Goal: Contribute content: Contribute content

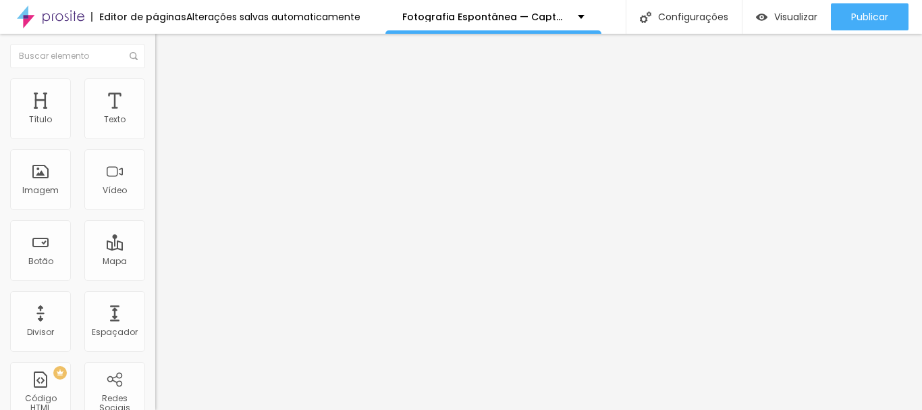
click at [155, 116] on span "Trocar imagem" at bounding box center [192, 110] width 74 height 11
click at [762, 19] on img "button" at bounding box center [761, 16] width 11 height 11
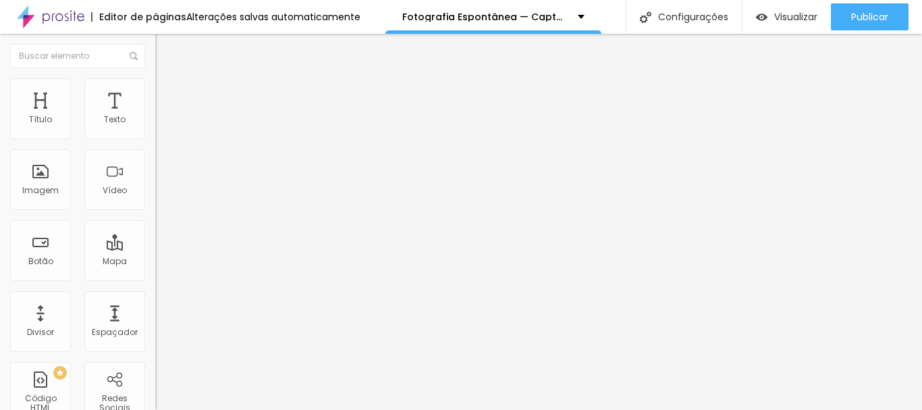
click at [155, 86] on img at bounding box center [161, 84] width 12 height 12
type input "13"
type input "27"
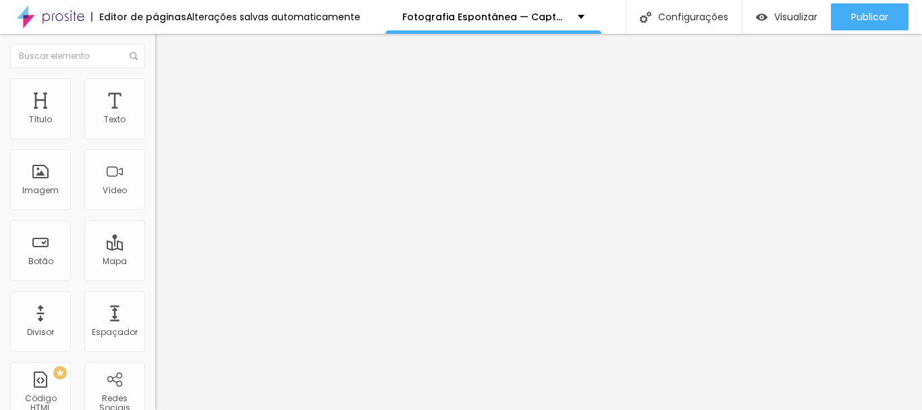
type input "28"
type input "16"
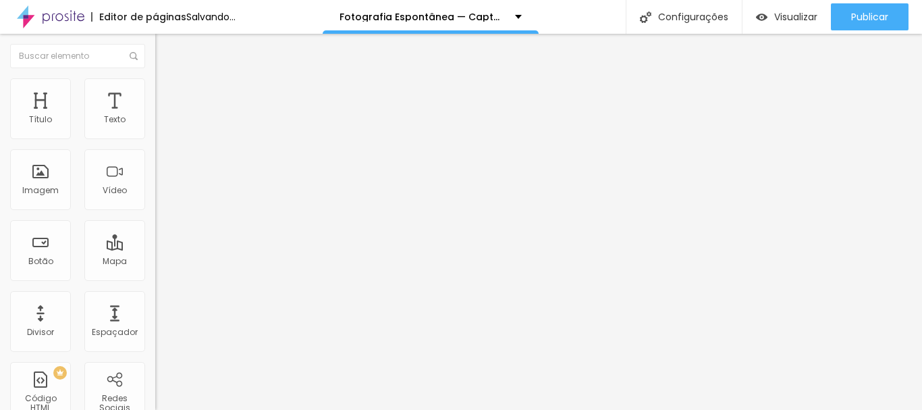
type input "16"
click at [155, 248] on input "range" at bounding box center [198, 253] width 87 height 11
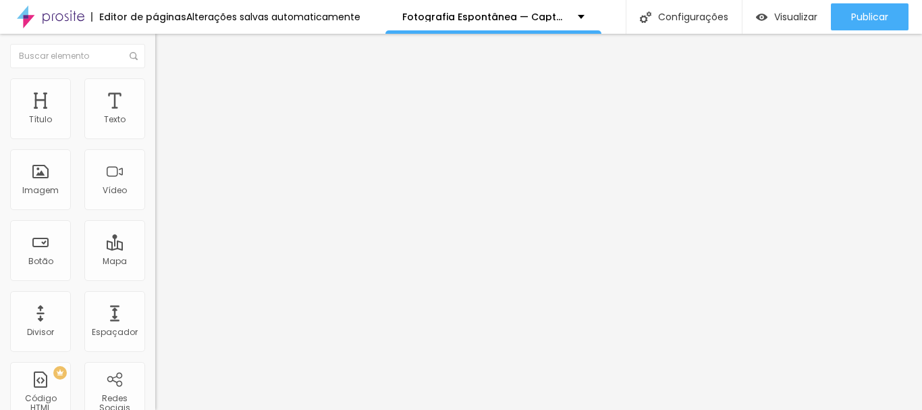
type input "23"
type input "27"
drag, startPoint x: 40, startPoint y: 161, endPoint x: 51, endPoint y: 161, distance: 10.1
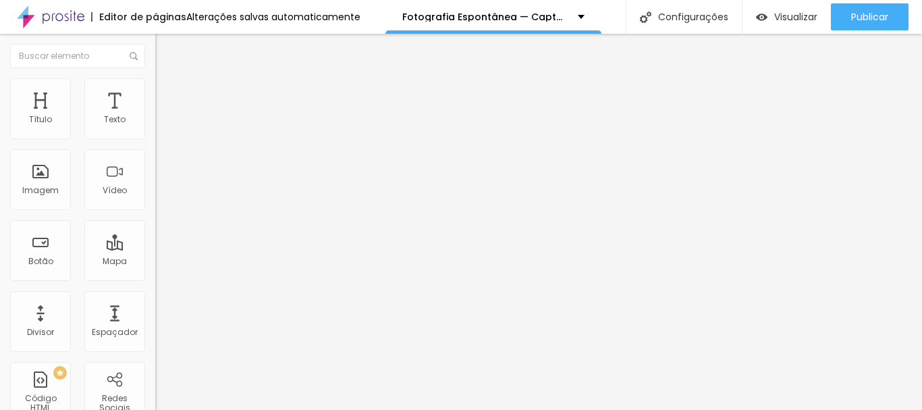
type input "27"
click at [167, 80] on span "Estilo" at bounding box center [177, 73] width 21 height 11
click at [161, 125] on icon "button" at bounding box center [165, 121] width 8 height 8
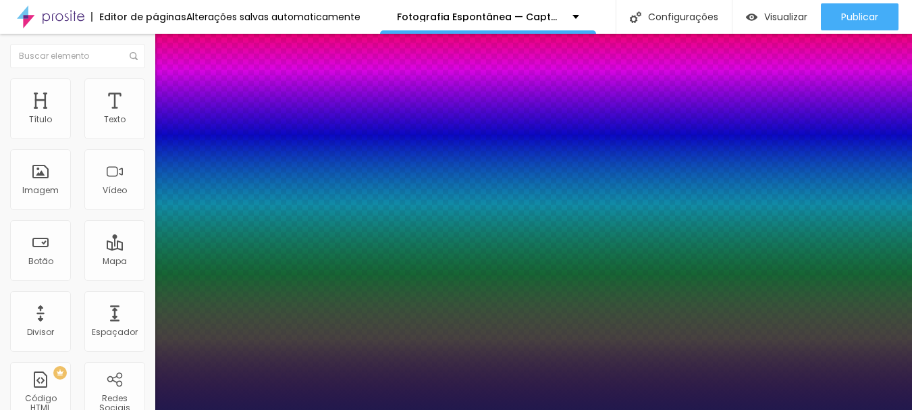
type input "1"
type input "39"
type input "1"
type input "40"
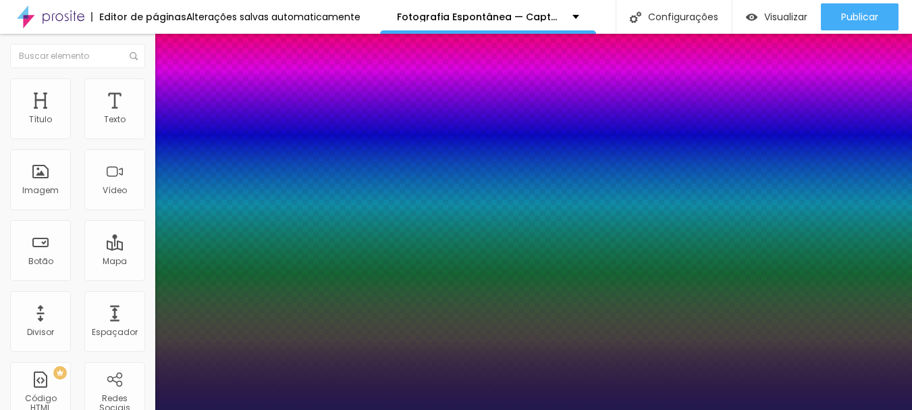
type input "40"
type input "1"
type input "34"
type input "1"
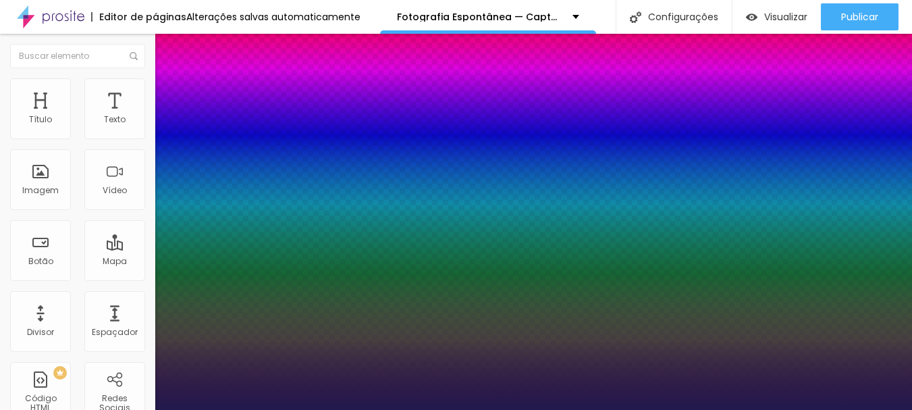
type input "31"
type input "1"
type input "33"
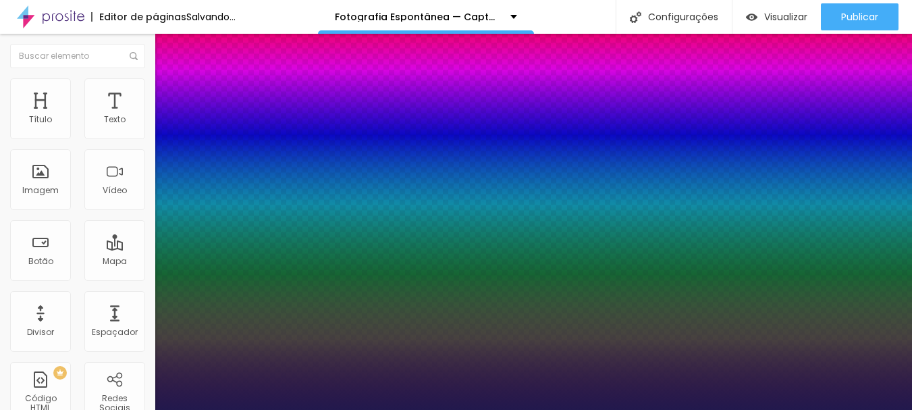
type input "1"
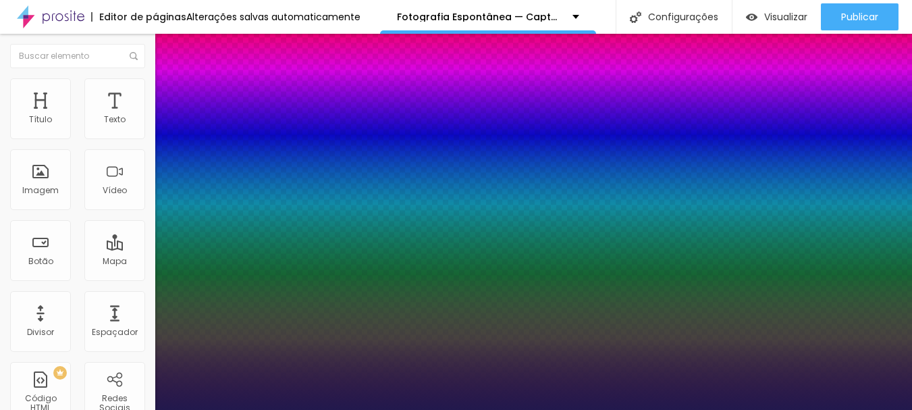
type input "34"
type input "1"
type input "35"
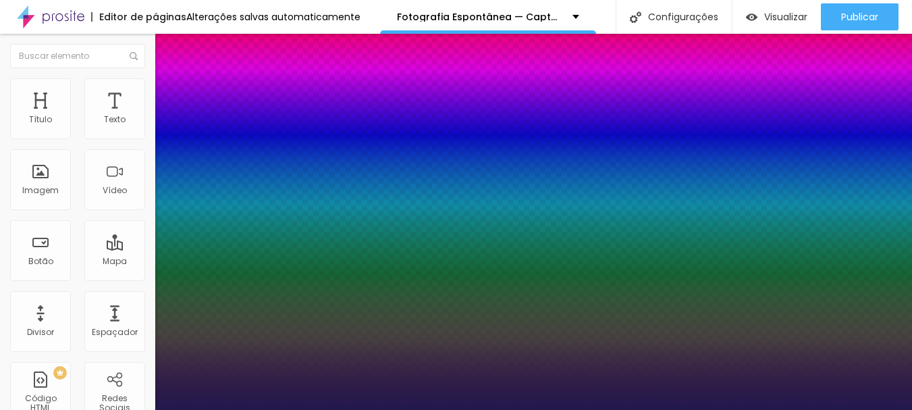
type input "1"
drag, startPoint x: 188, startPoint y: 227, endPoint x: 202, endPoint y: 225, distance: 14.2
type input "35"
type input "12"
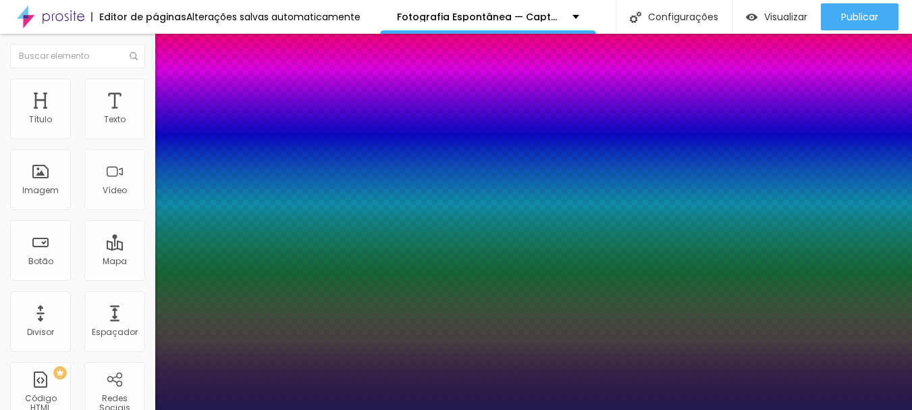
type input "12"
type input "17"
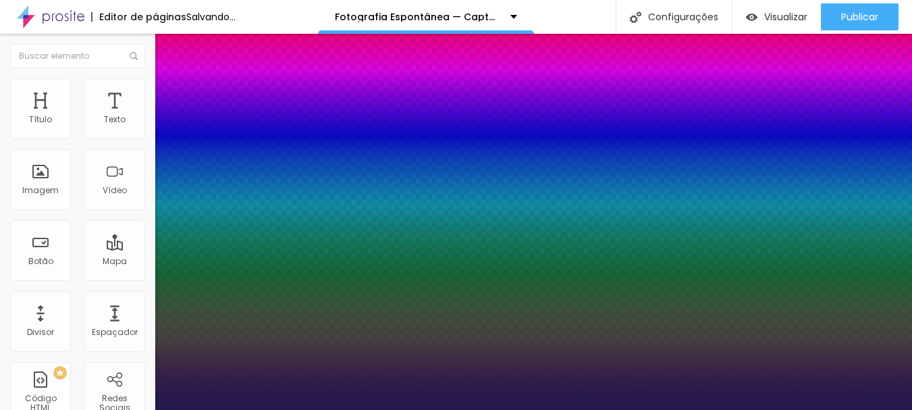
type input "3"
type input "0"
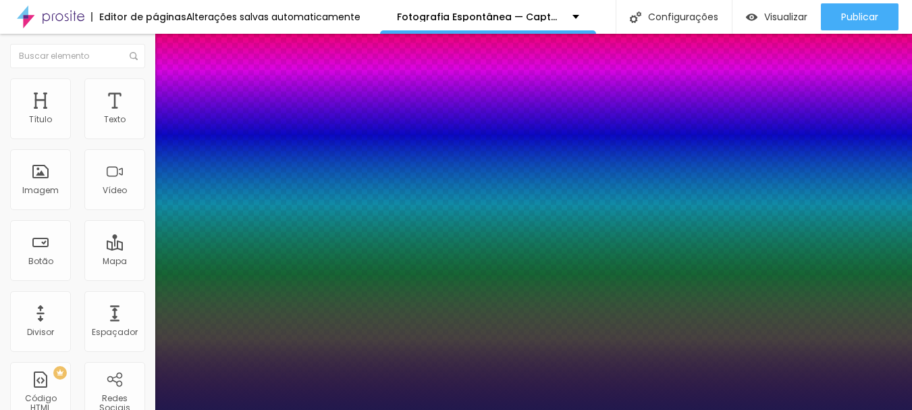
drag, startPoint x: 179, startPoint y: 293, endPoint x: 164, endPoint y: 297, distance: 15.4
type input "0"
type input "0.8"
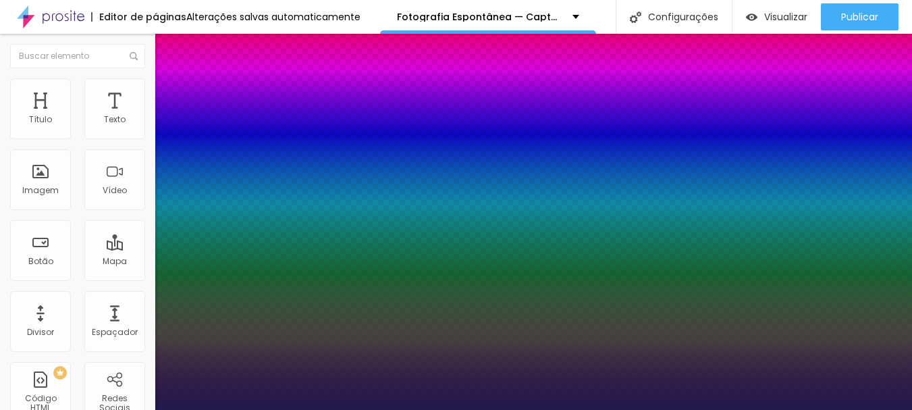
type input "1.3"
drag, startPoint x: 177, startPoint y: 260, endPoint x: 187, endPoint y: 258, distance: 10.3
type input "1.3"
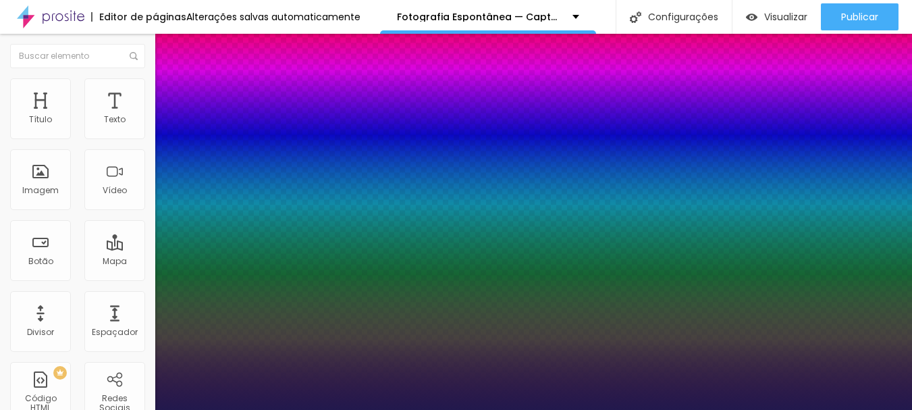
scroll to position [65, 0]
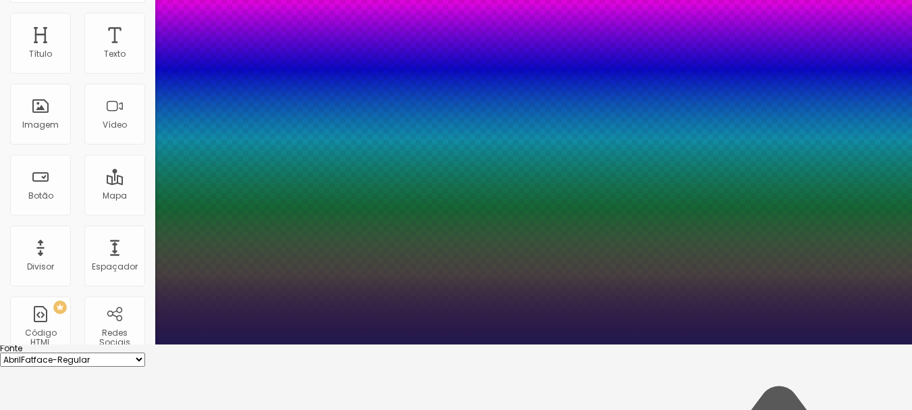
click at [145, 352] on select "AbrilFatface-Regular Actor-Regular Alegreya AlegreyaBlack [PERSON_NAME] [PERSON…" at bounding box center [72, 359] width 145 height 14
type input "1.4"
type input "1.5"
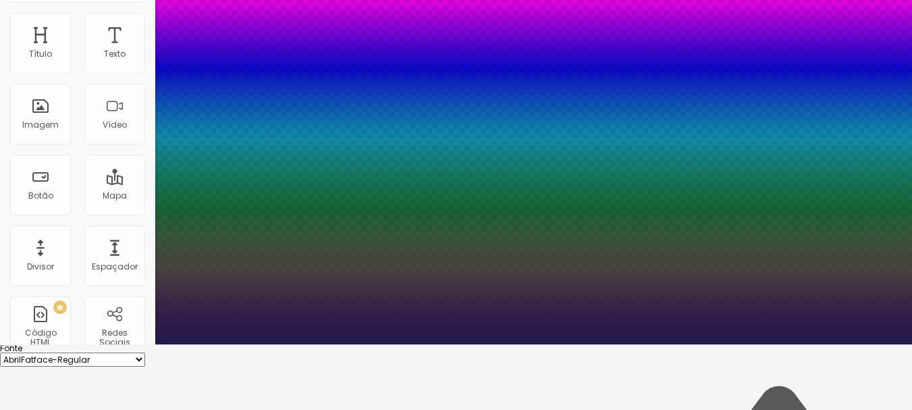
type input "1.5"
drag, startPoint x: 222, startPoint y: 260, endPoint x: 236, endPoint y: 264, distance: 14.9
type input "1.5"
click at [578, 344] on div at bounding box center [456, 344] width 912 height 0
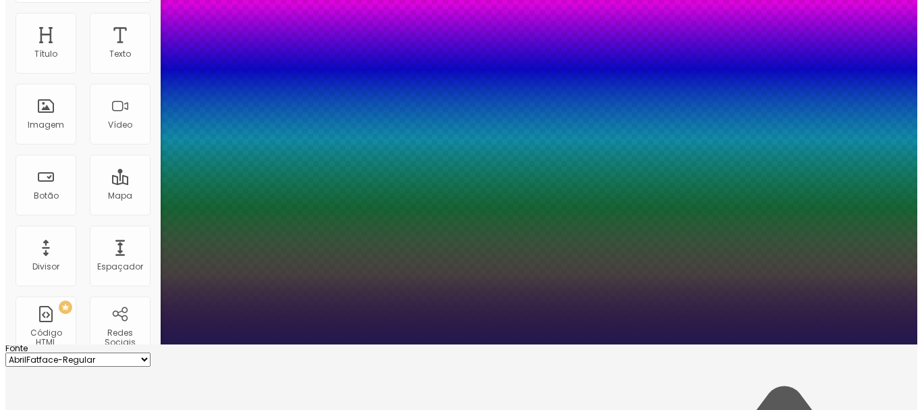
scroll to position [0, 0]
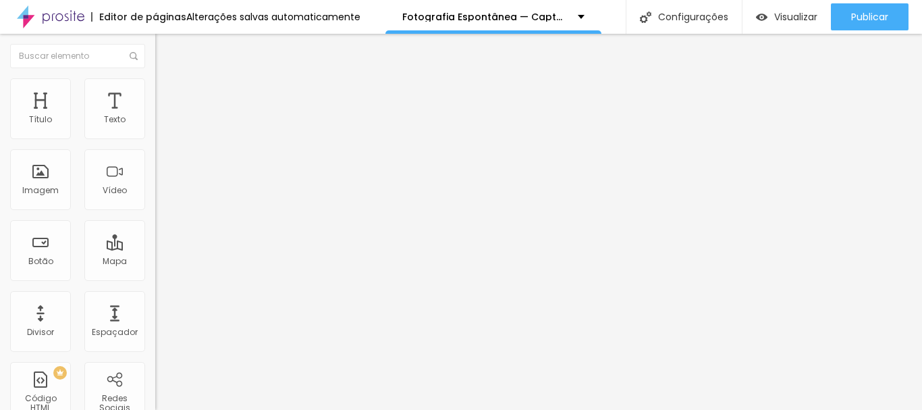
click at [165, 48] on img "button" at bounding box center [170, 49] width 11 height 11
click at [165, 45] on div "Editar Coluna" at bounding box center [207, 49] width 84 height 11
click at [162, 124] on icon "button" at bounding box center [164, 121] width 5 height 5
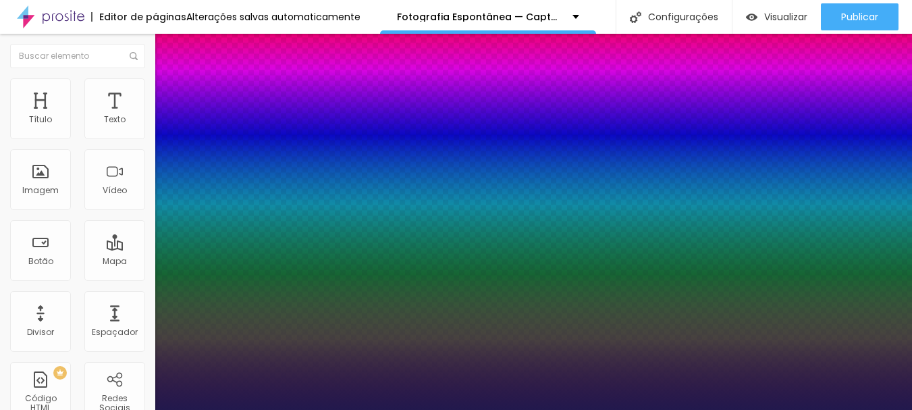
type input "1"
type input "22"
type input "1"
type input "26"
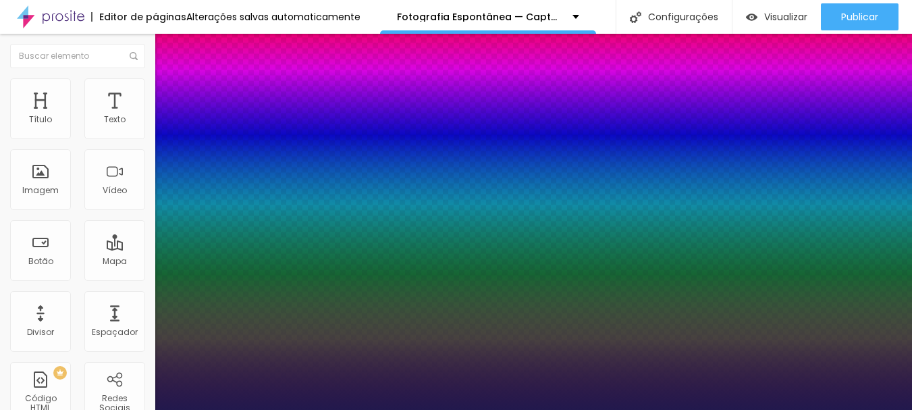
type input "26"
type input "1"
type input "30"
type input "1"
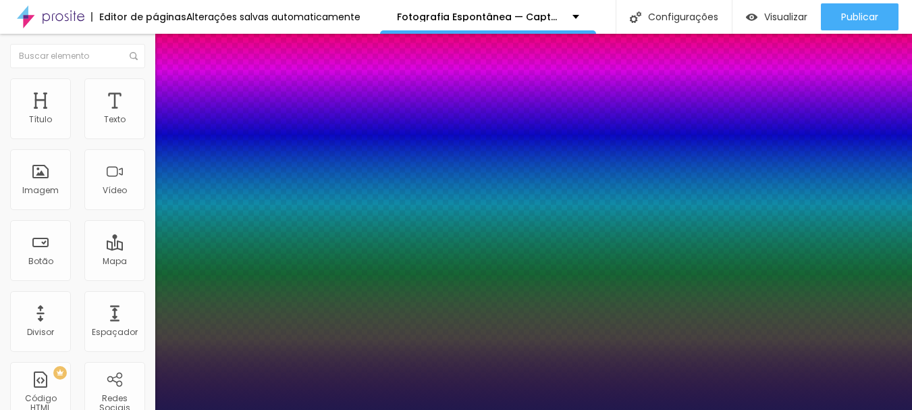
type input "33"
type input "1"
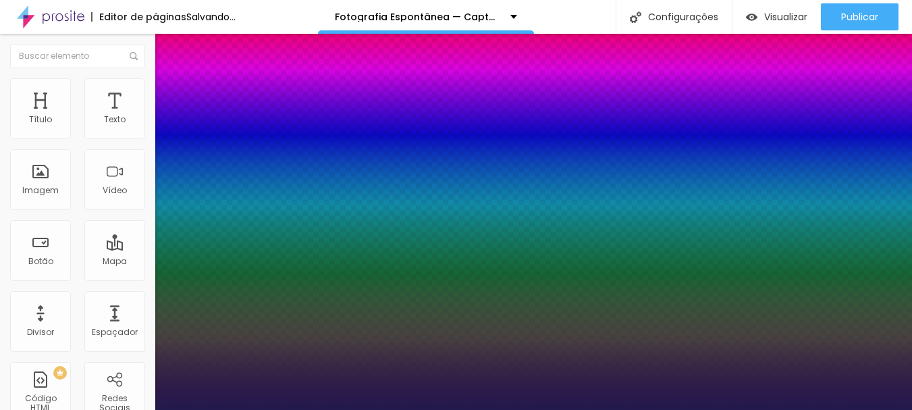
drag, startPoint x: 192, startPoint y: 232, endPoint x: 200, endPoint y: 233, distance: 8.2
type input "33"
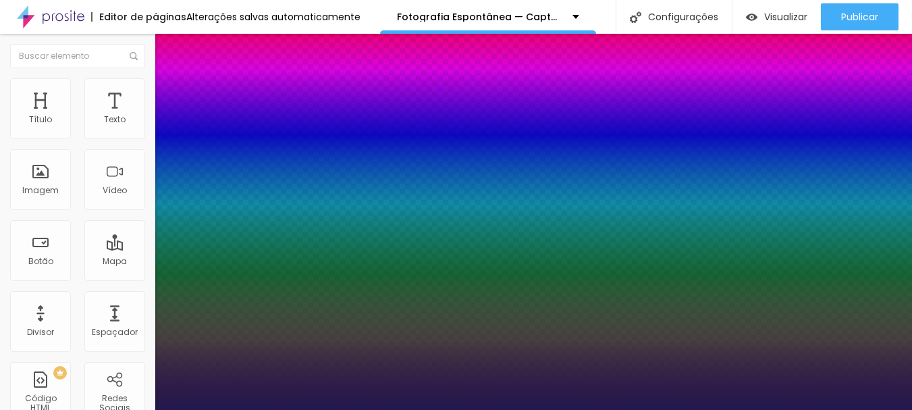
type input "1"
type input "1.5"
type input "1"
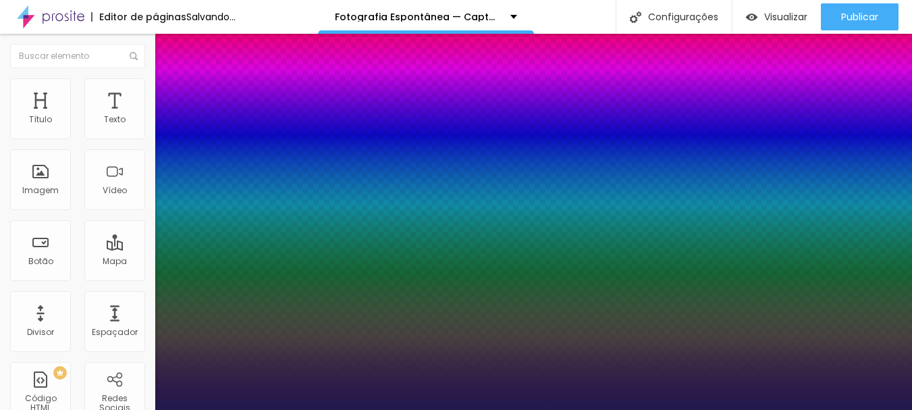
drag, startPoint x: 225, startPoint y: 322, endPoint x: 238, endPoint y: 322, distance: 12.8
type input "1.5"
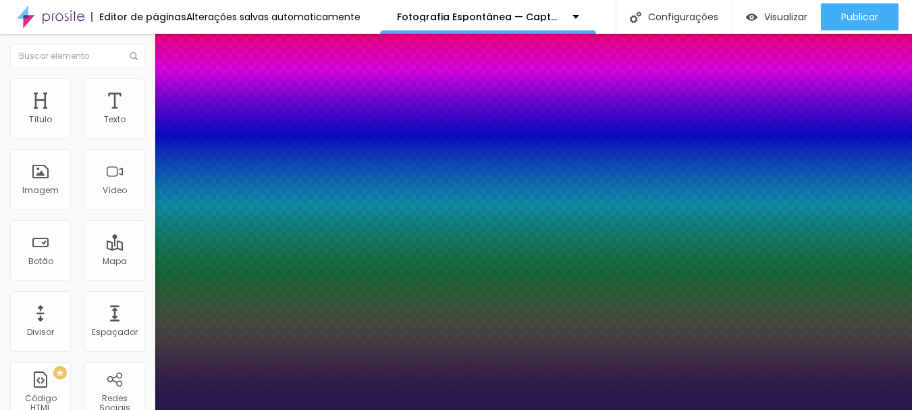
type input "3"
type input "9"
type input "10"
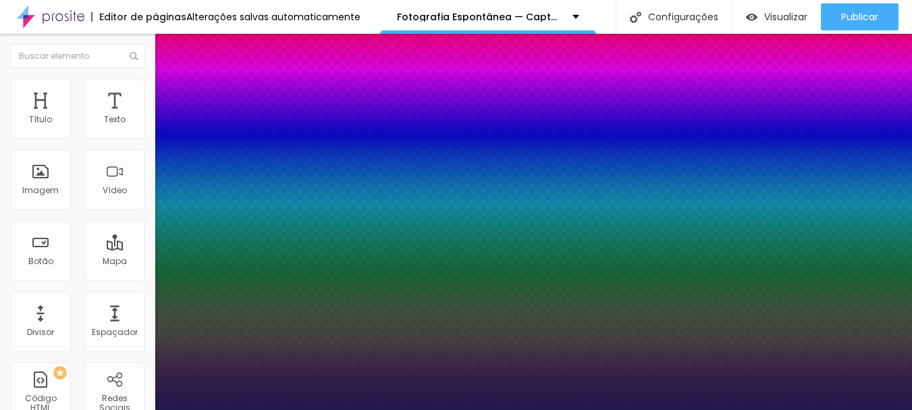
type input "10"
type input "9"
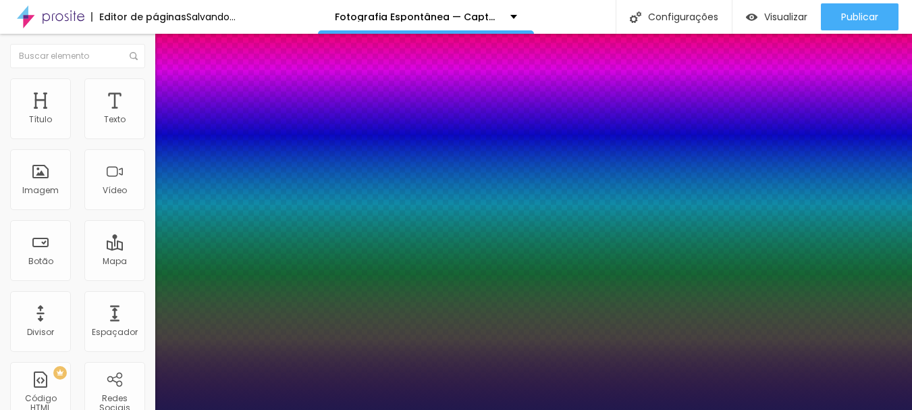
type input "0"
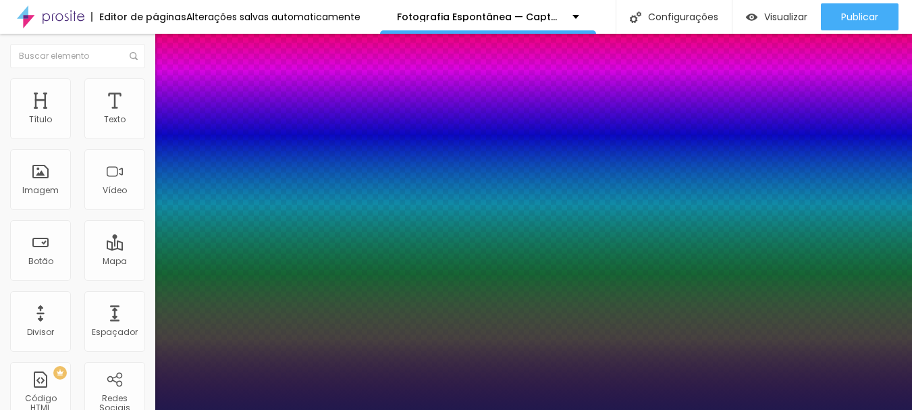
drag, startPoint x: 176, startPoint y: 291, endPoint x: 158, endPoint y: 294, distance: 18.4
type input "0"
type input "0.7"
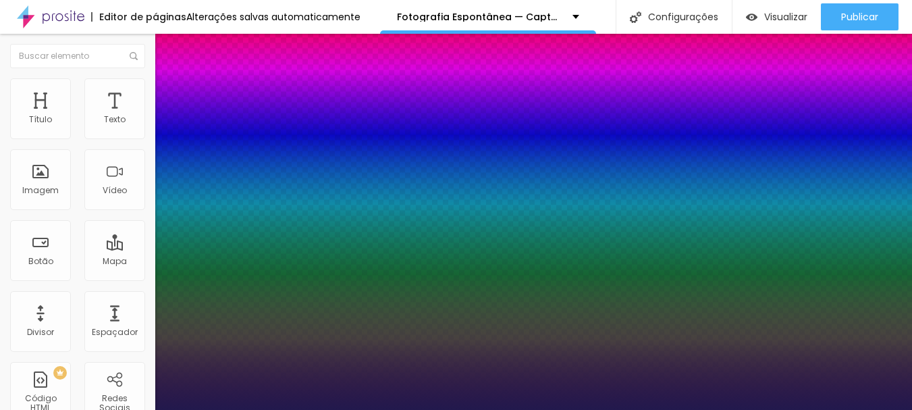
type input "1.7"
type input "1.8"
type input "2.3"
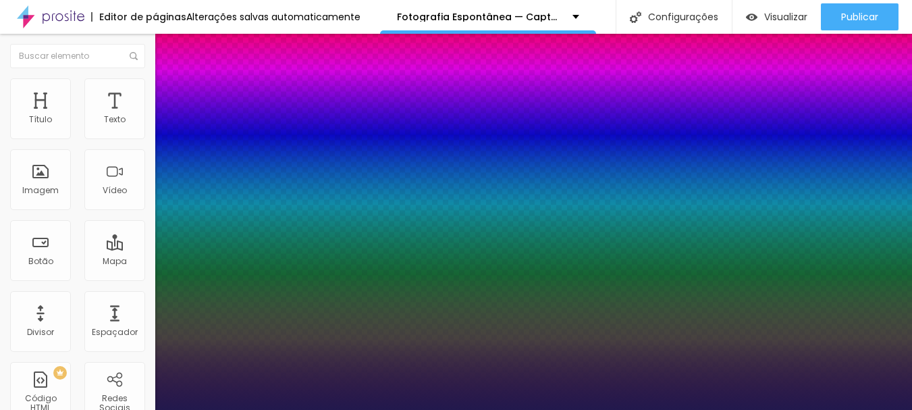
type input "2.3"
type input "2.4"
type input "2"
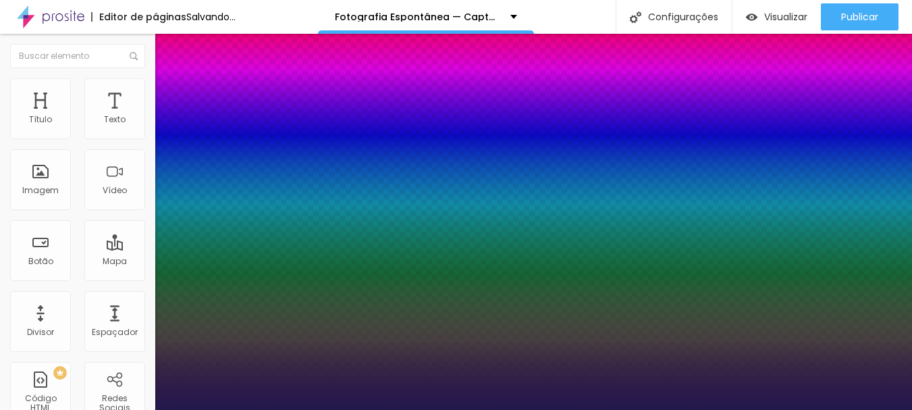
drag, startPoint x: 174, startPoint y: 264, endPoint x: 193, endPoint y: 265, distance: 18.9
type input "2"
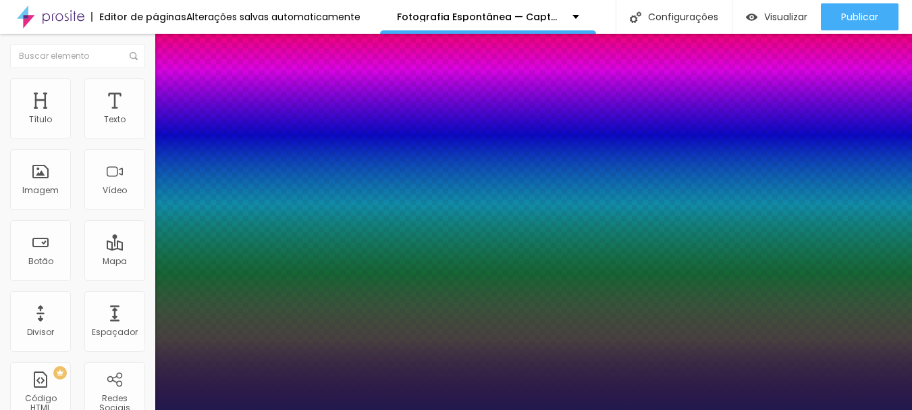
click at [649, 409] on div at bounding box center [456, 410] width 912 height 0
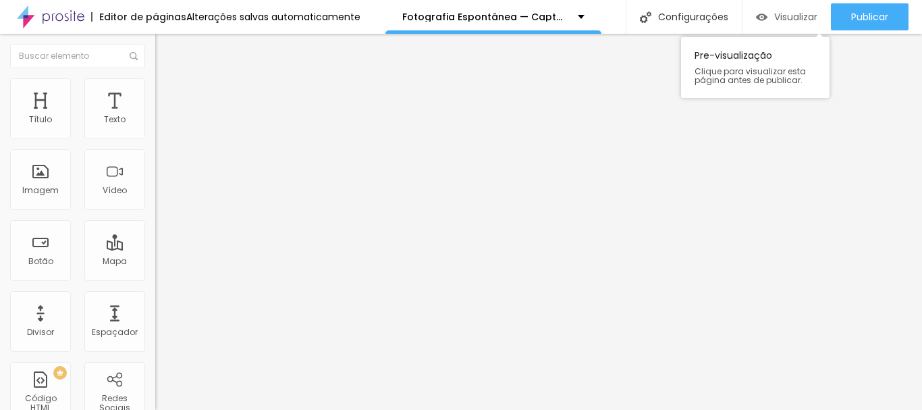
click at [780, 18] on span "Visualizar" at bounding box center [795, 16] width 43 height 11
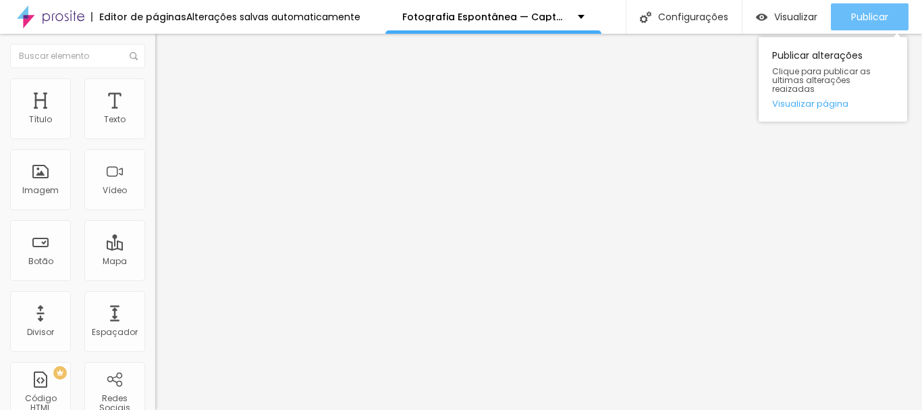
click at [872, 11] on span "Publicar" at bounding box center [869, 16] width 37 height 11
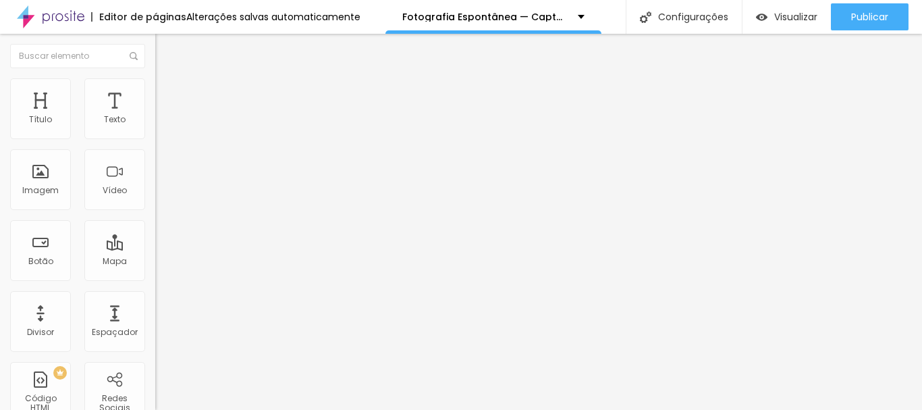
paste input "https://go.hotmart.com/M101577732S"
type input "https://go.hotmart.com/M101577732S"
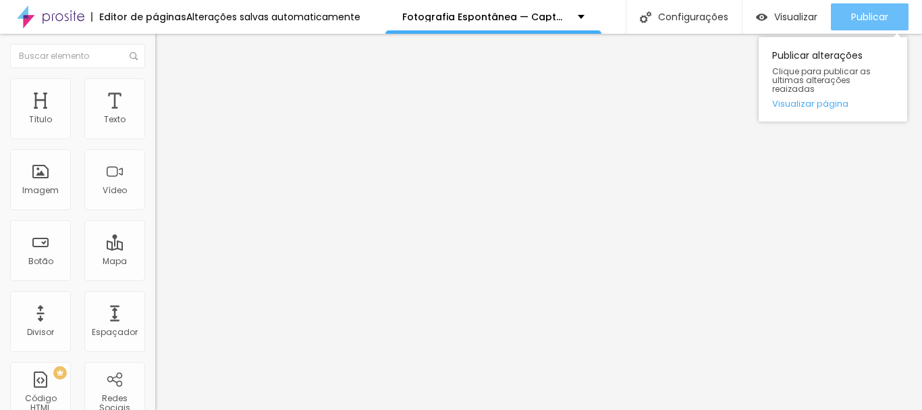
click at [872, 7] on div "Publicar" at bounding box center [869, 16] width 37 height 27
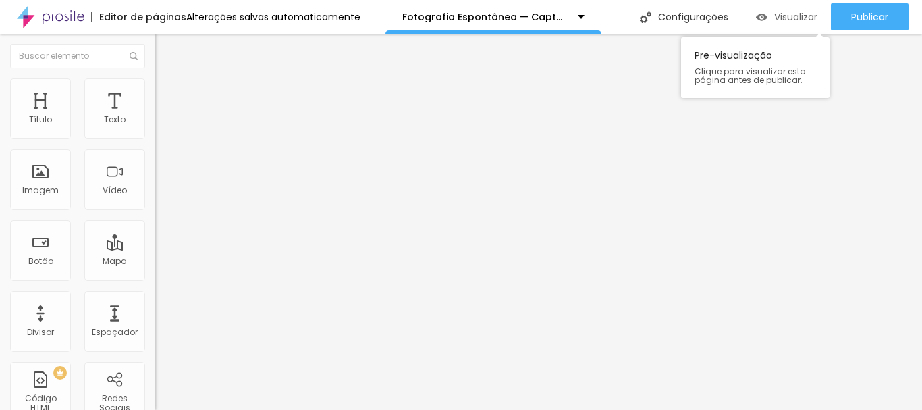
click at [785, 16] on span "Visualizar" at bounding box center [795, 16] width 43 height 11
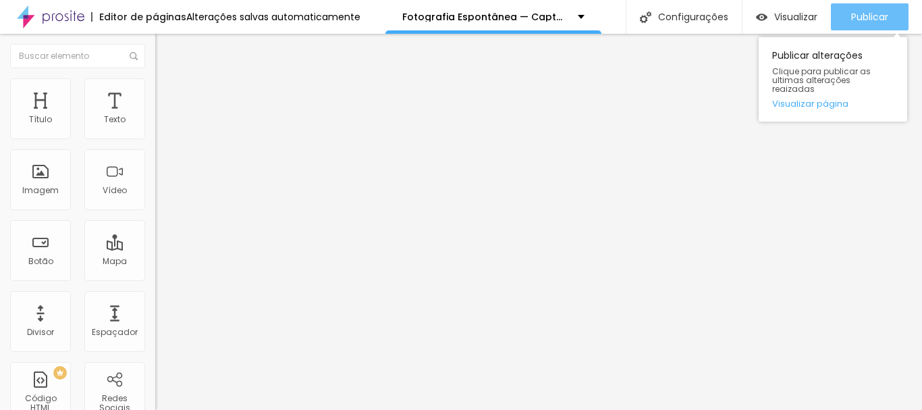
click at [862, 9] on div "Publicar" at bounding box center [869, 16] width 37 height 27
